Goal: Task Accomplishment & Management: Complete application form

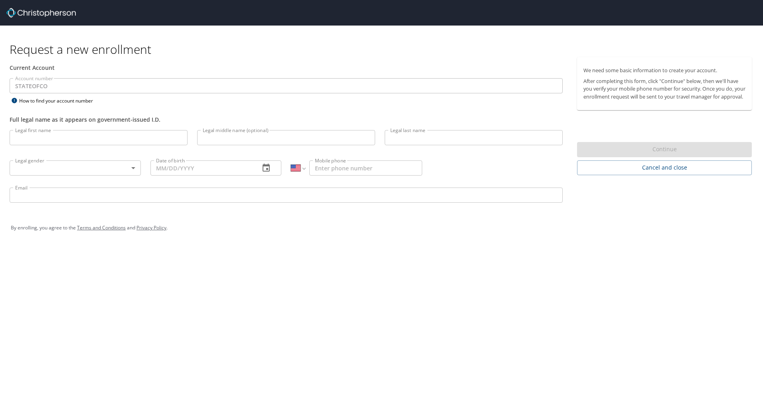
select select "US"
drag, startPoint x: 81, startPoint y: 12, endPoint x: 23, endPoint y: 14, distance: 58.8
click at [23, 14] on div at bounding box center [384, 13] width 757 height 26
drag, startPoint x: 90, startPoint y: 16, endPoint x: 81, endPoint y: 15, distance: 8.4
click at [89, 16] on div at bounding box center [384, 13] width 757 height 26
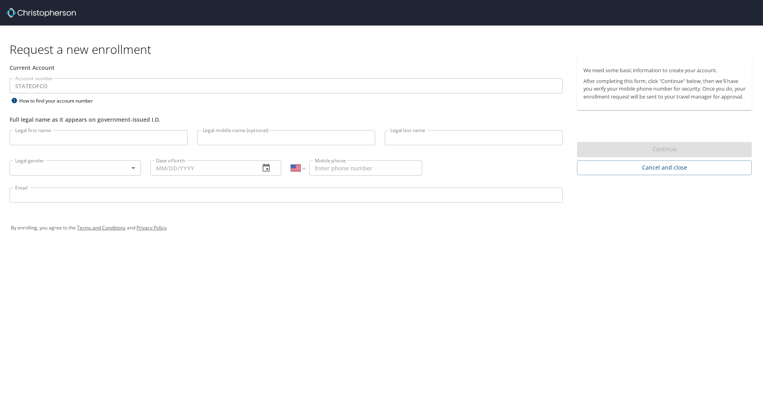
click at [91, 13] on div at bounding box center [384, 13] width 757 height 26
click at [33, 23] on div at bounding box center [384, 13] width 757 height 26
